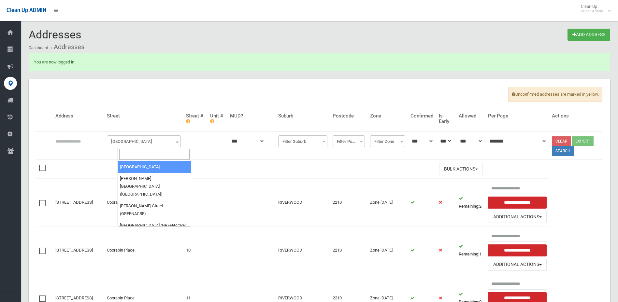
click at [139, 141] on span "[GEOGRAPHIC_DATA]" at bounding box center [144, 141] width 71 height 9
click at [147, 151] on input "search" at bounding box center [154, 154] width 71 height 11
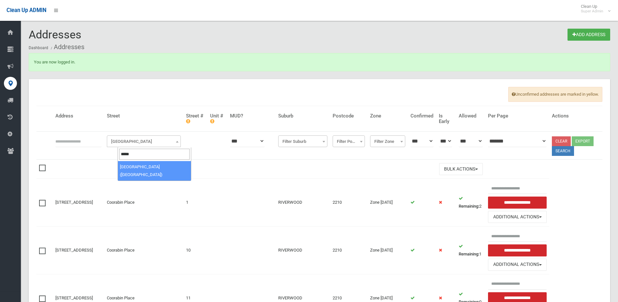
type input "*****"
select select "****"
click at [566, 153] on button "Search" at bounding box center [563, 151] width 22 height 10
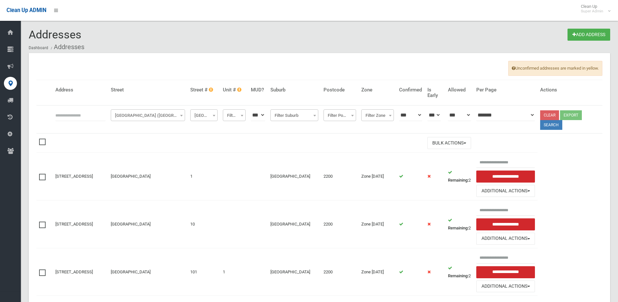
click at [213, 118] on span "Filter Street #" at bounding box center [204, 115] width 24 height 9
click at [219, 132] on input "search" at bounding box center [216, 128] width 24 height 11
type input "**"
select select "**"
click at [563, 126] on button "Search" at bounding box center [551, 125] width 22 height 10
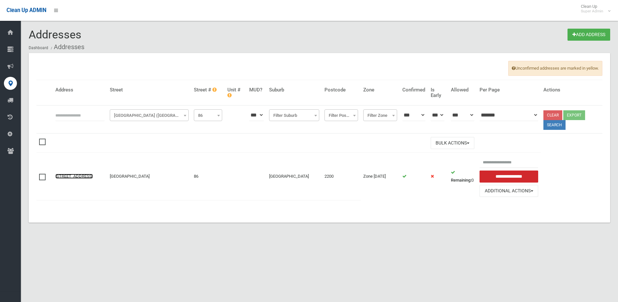
click at [69, 174] on link "86 Market Street, CONDELL PARK NSW 2200" at bounding box center [73, 176] width 37 height 5
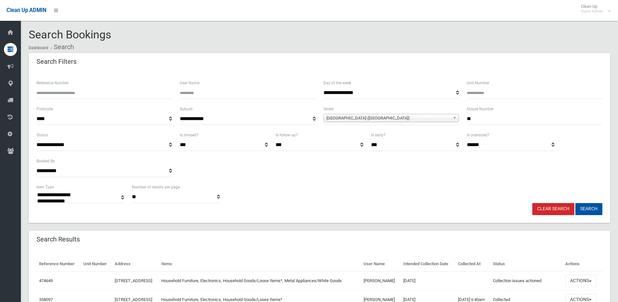
select select
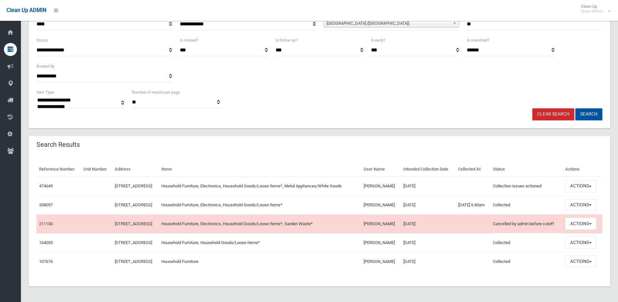
scroll to position [121, 0]
click at [48, 184] on link "474649" at bounding box center [46, 186] width 14 height 5
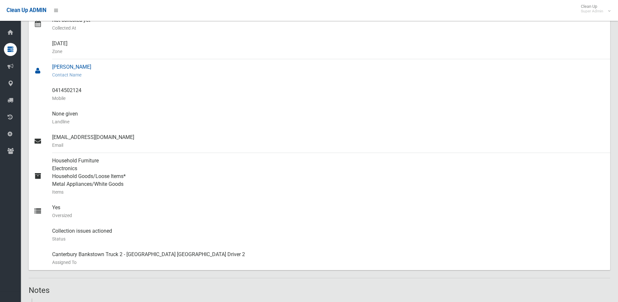
scroll to position [65, 0]
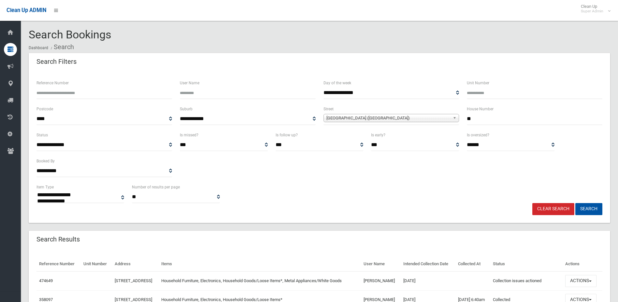
select select
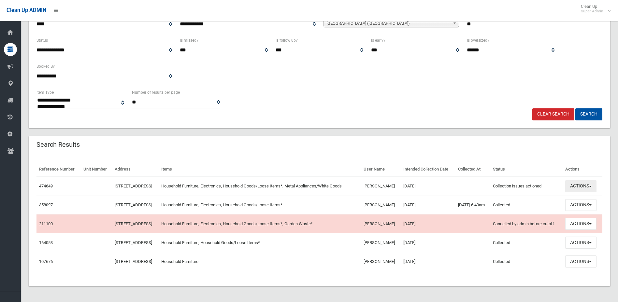
click at [587, 181] on button "Actions" at bounding box center [581, 187] width 31 height 12
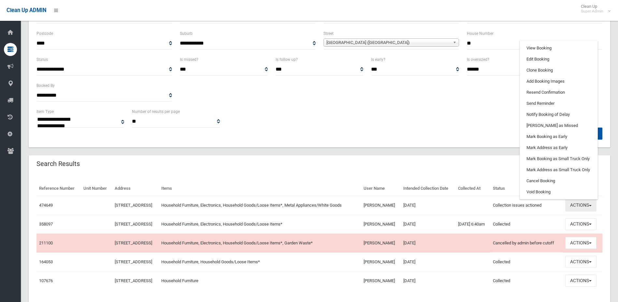
scroll to position [56, 0]
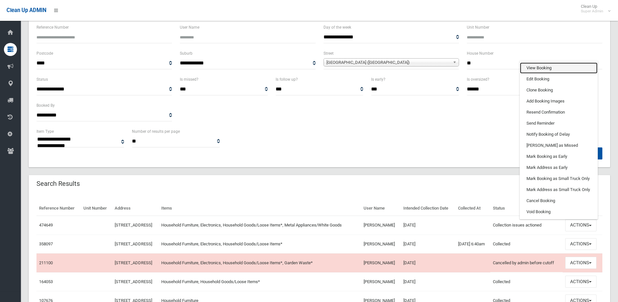
click at [550, 74] on link "View Booking" at bounding box center [559, 68] width 78 height 11
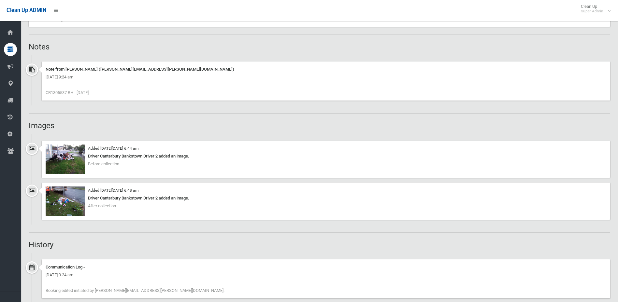
scroll to position [424, 0]
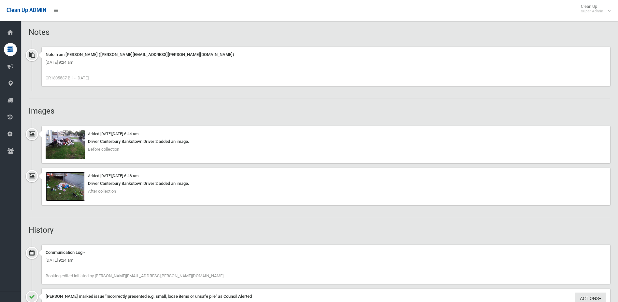
click at [69, 180] on img at bounding box center [65, 186] width 39 height 29
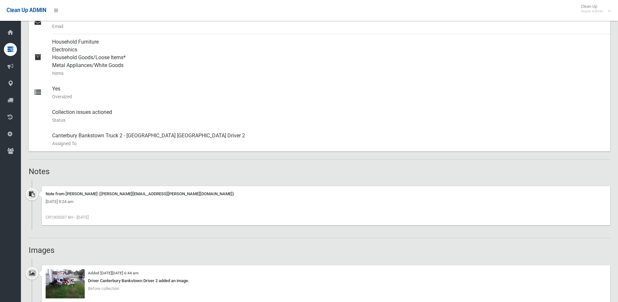
scroll to position [261, 0]
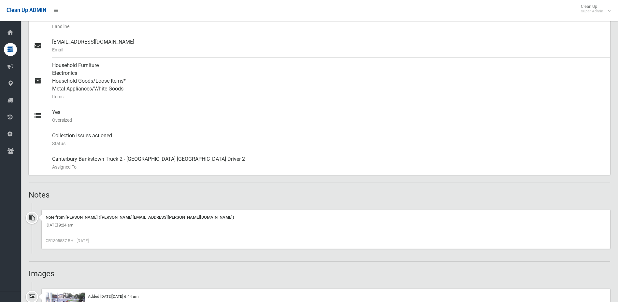
drag, startPoint x: 68, startPoint y: 243, endPoint x: 51, endPoint y: 242, distance: 17.4
click at [51, 242] on div "Note from Belinda Harper (Belinda.harper@cbcity.nsw.gov.au) Monday 11th August …" at bounding box center [326, 229] width 569 height 39
drag, startPoint x: 51, startPoint y: 242, endPoint x: 55, endPoint y: 242, distance: 4.9
copy span "1305537"
